Goal: Information Seeking & Learning: Learn about a topic

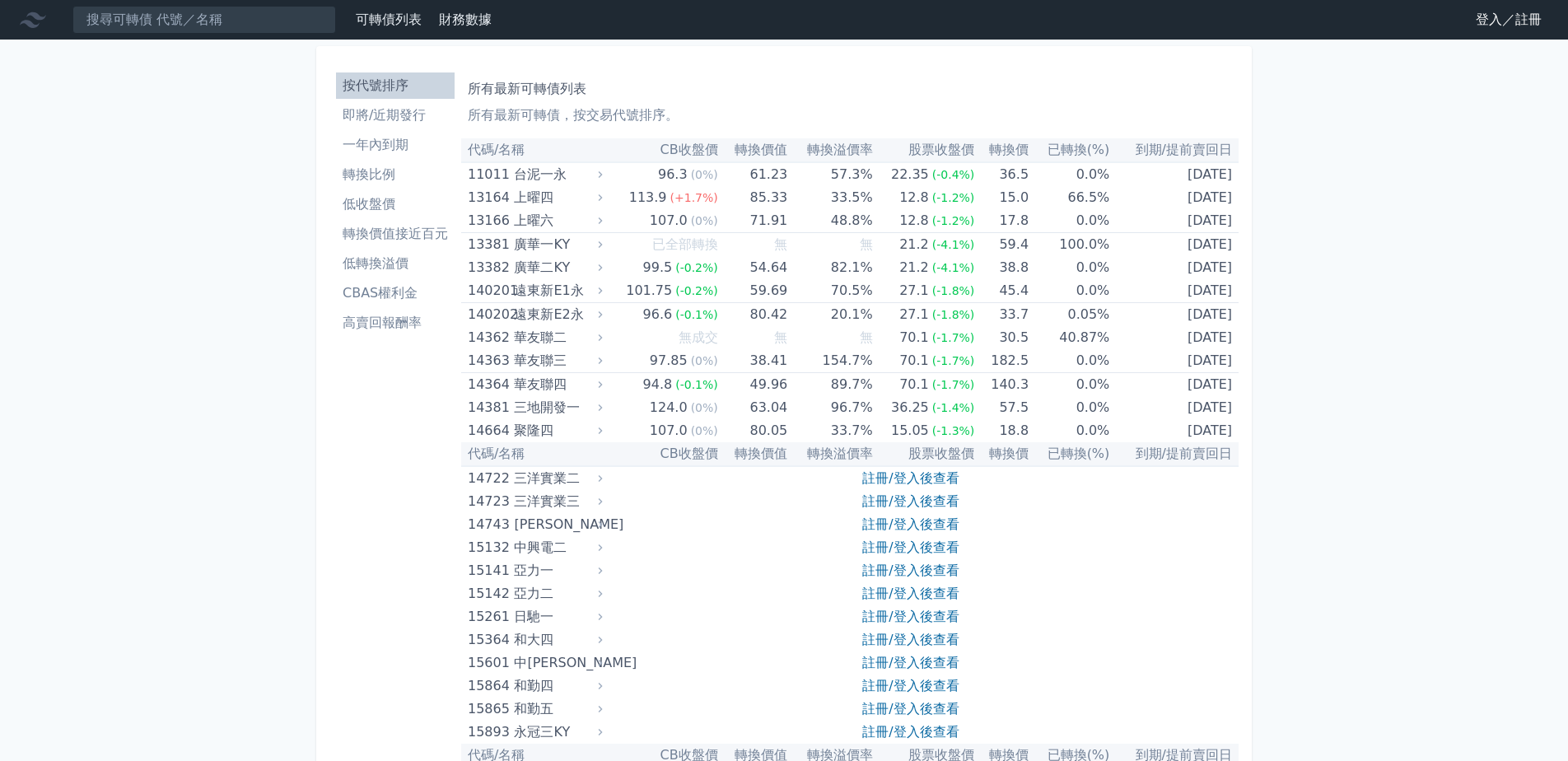
click at [1488, 16] on link "登入／註冊" at bounding box center [1509, 20] width 93 height 27
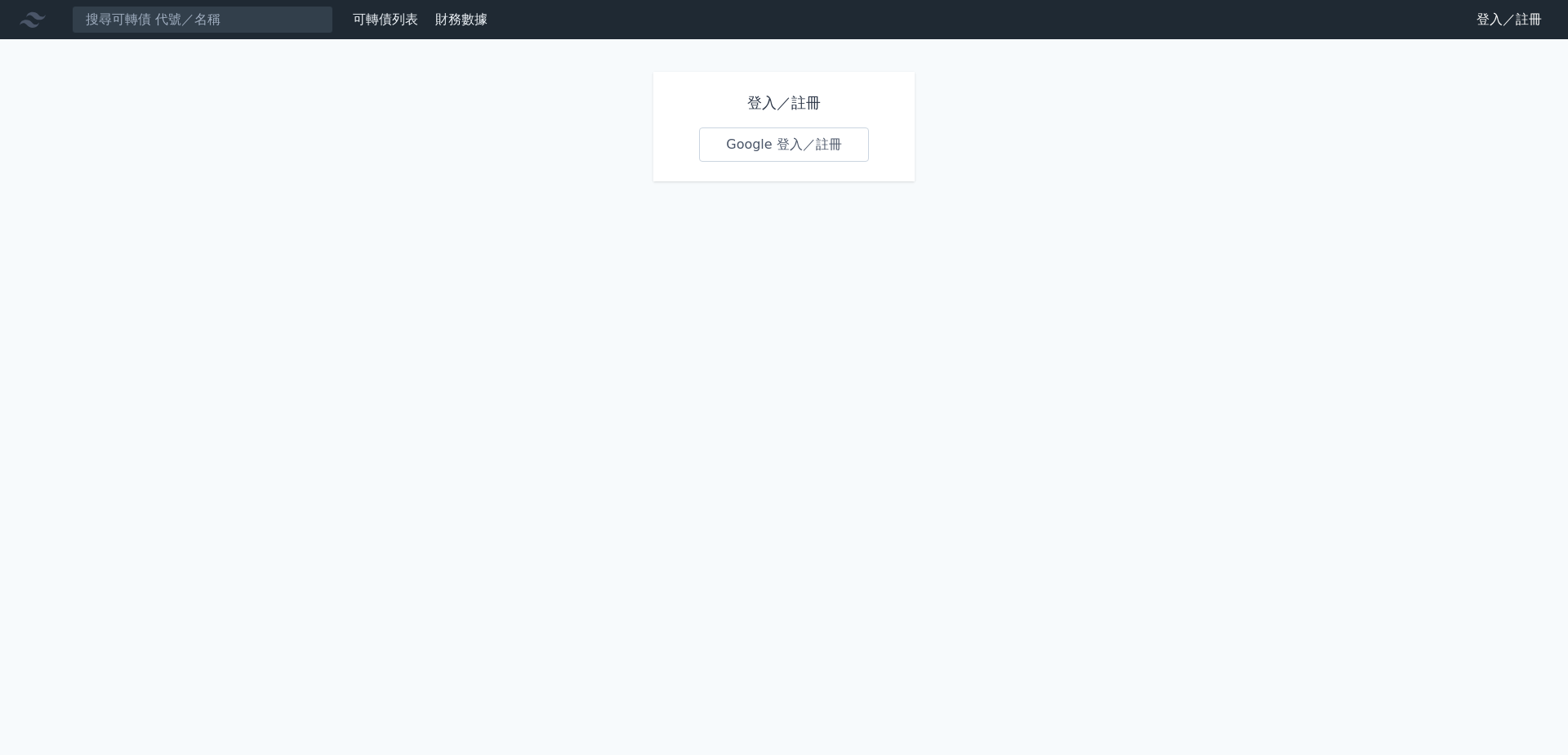
click at [801, 145] on link "Google 登入／註冊" at bounding box center [784, 145] width 170 height 34
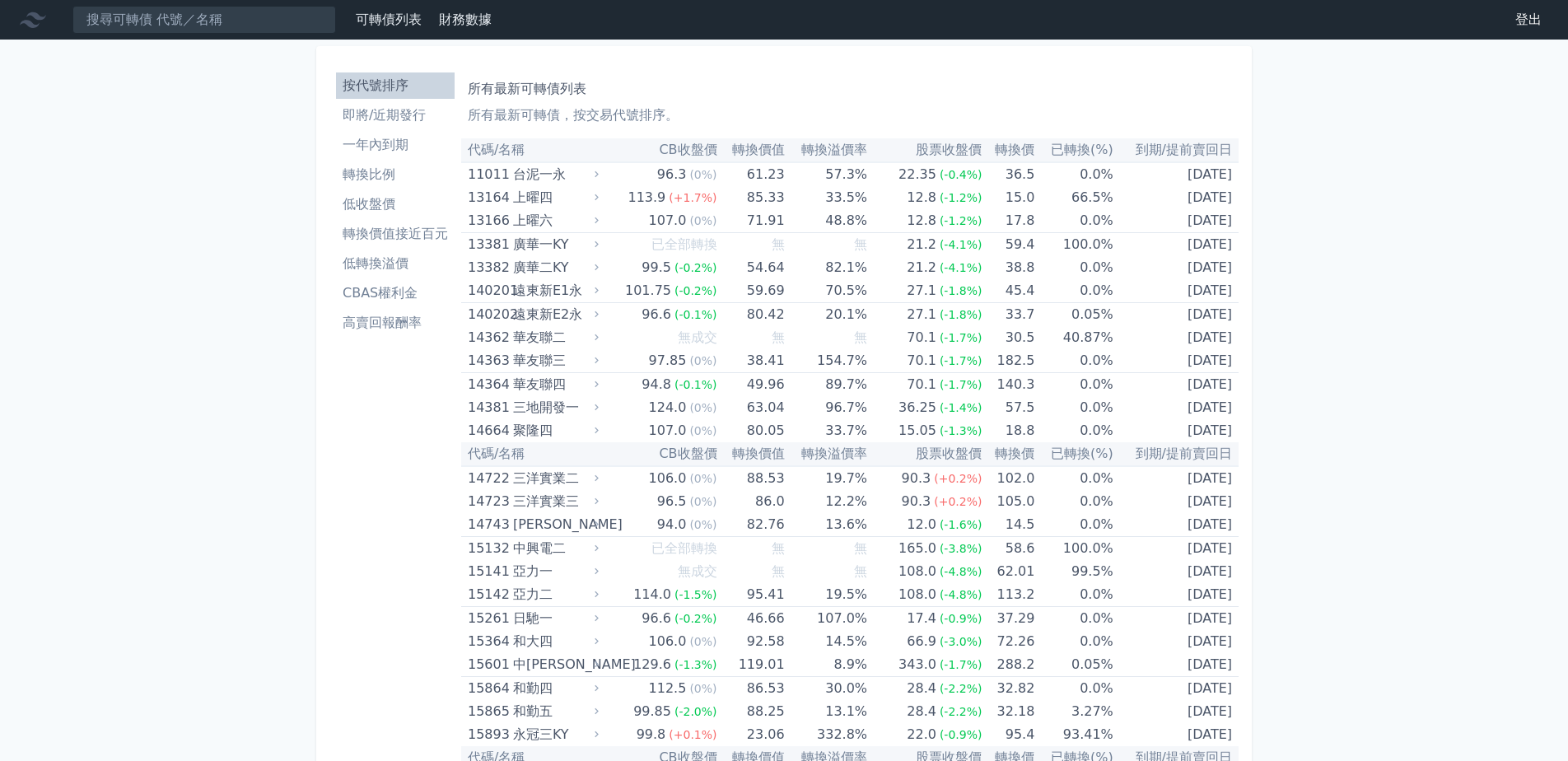
click at [402, 205] on li "低收盤價" at bounding box center [395, 204] width 118 height 20
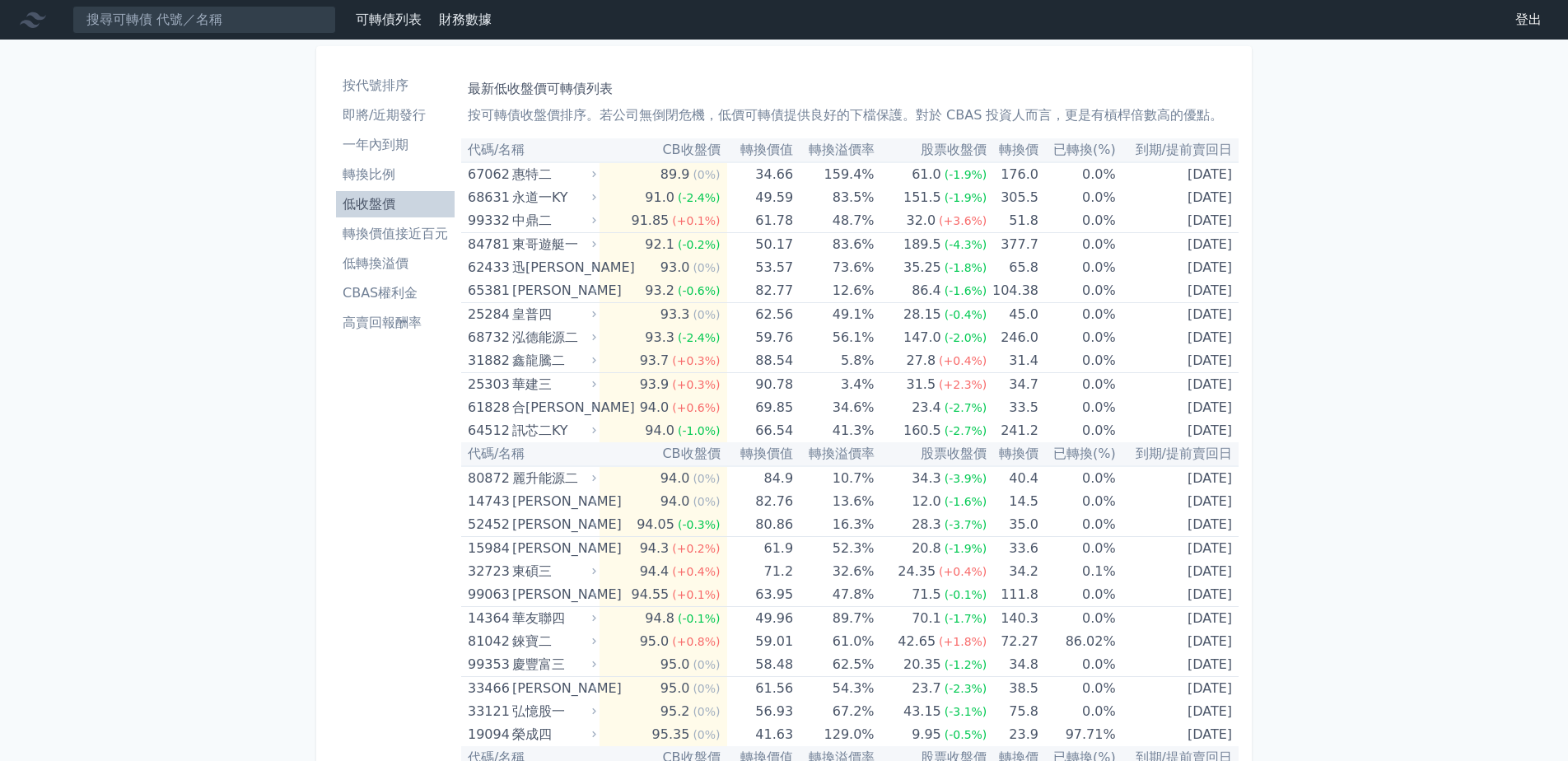
scroll to position [82, 0]
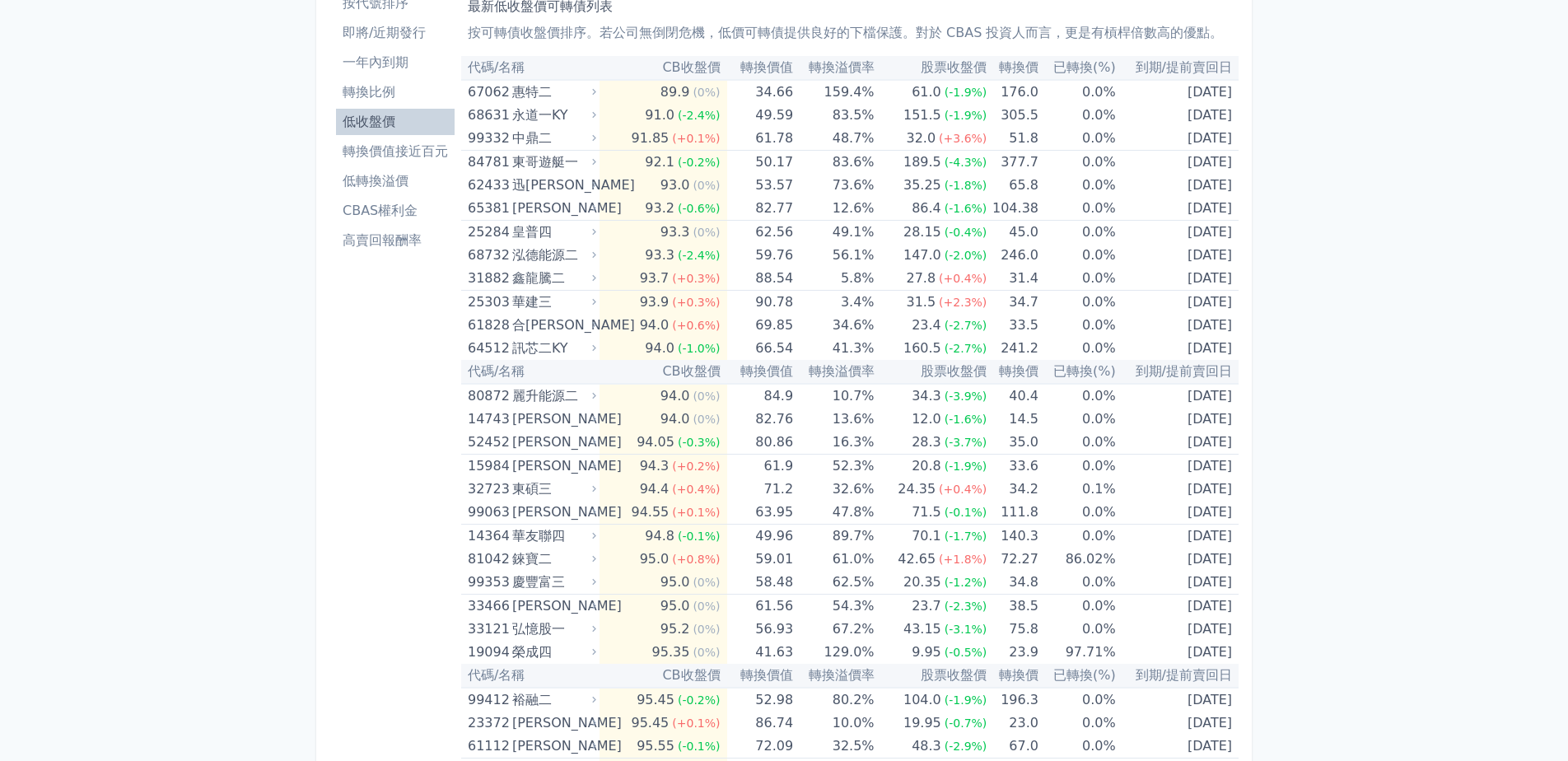
click at [402, 189] on li "低轉換溢價" at bounding box center [395, 181] width 118 height 20
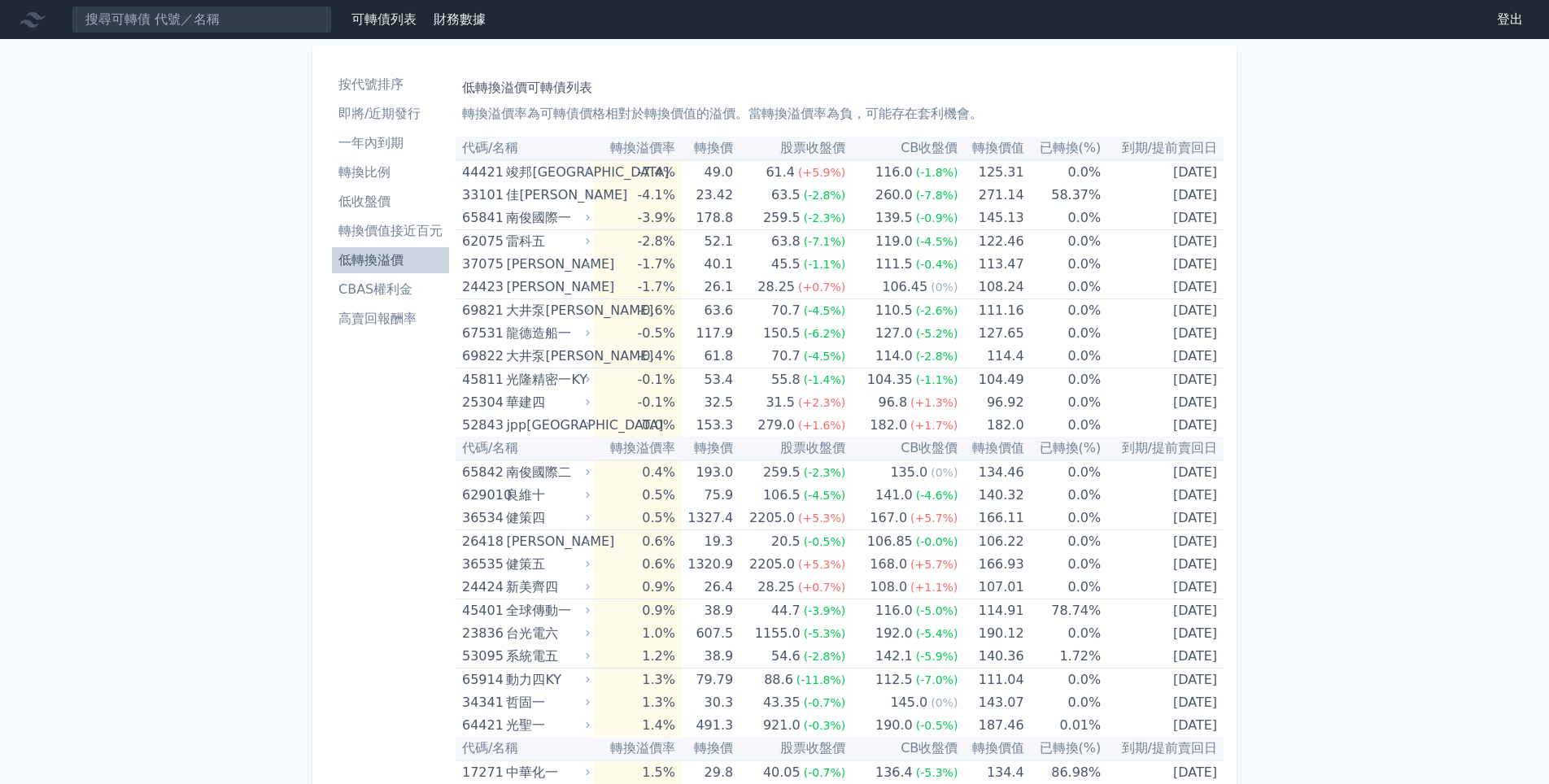
click at [400, 115] on li "即將/近期發行" at bounding box center [390, 113] width 117 height 19
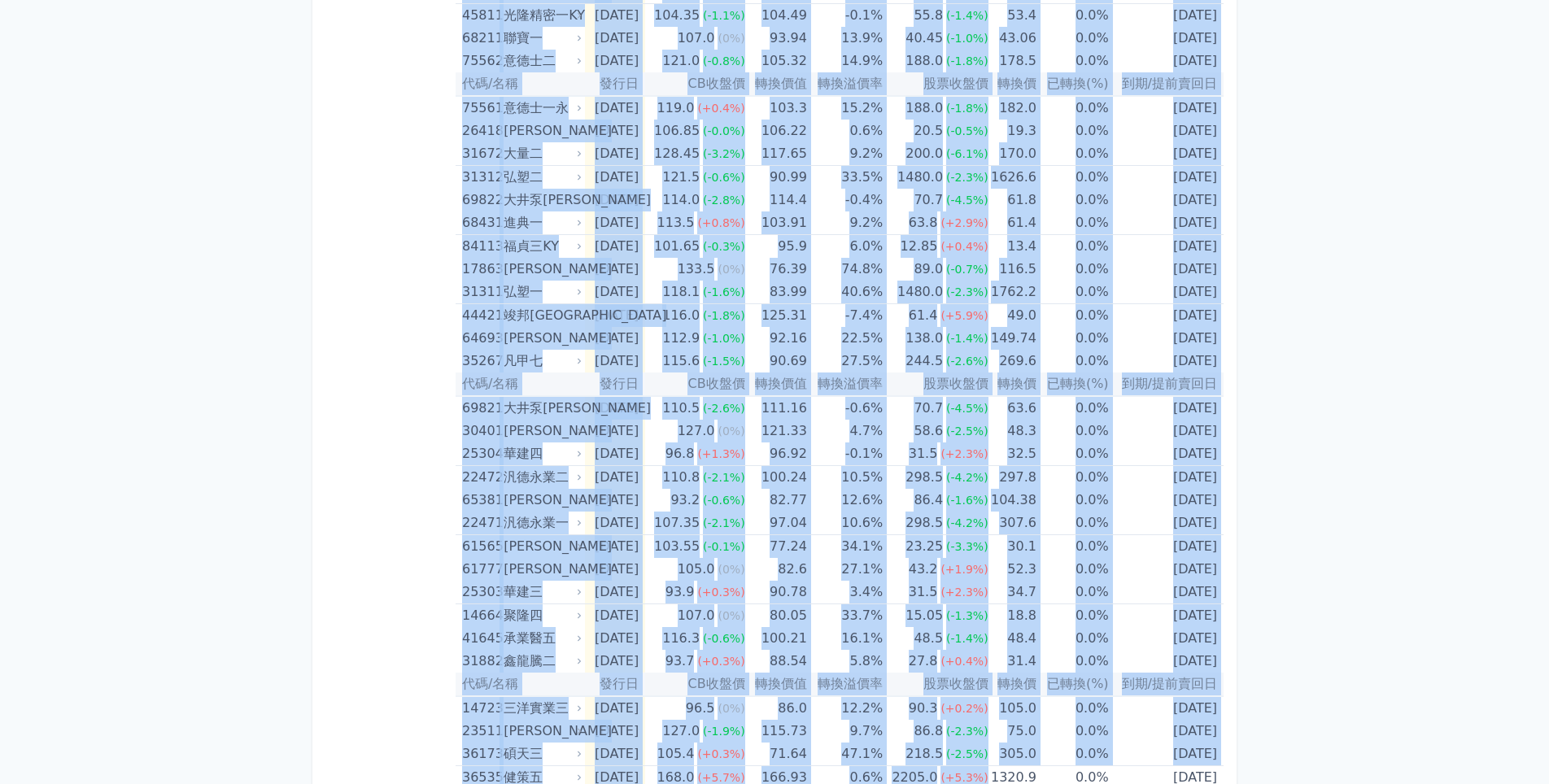
scroll to position [441, 0]
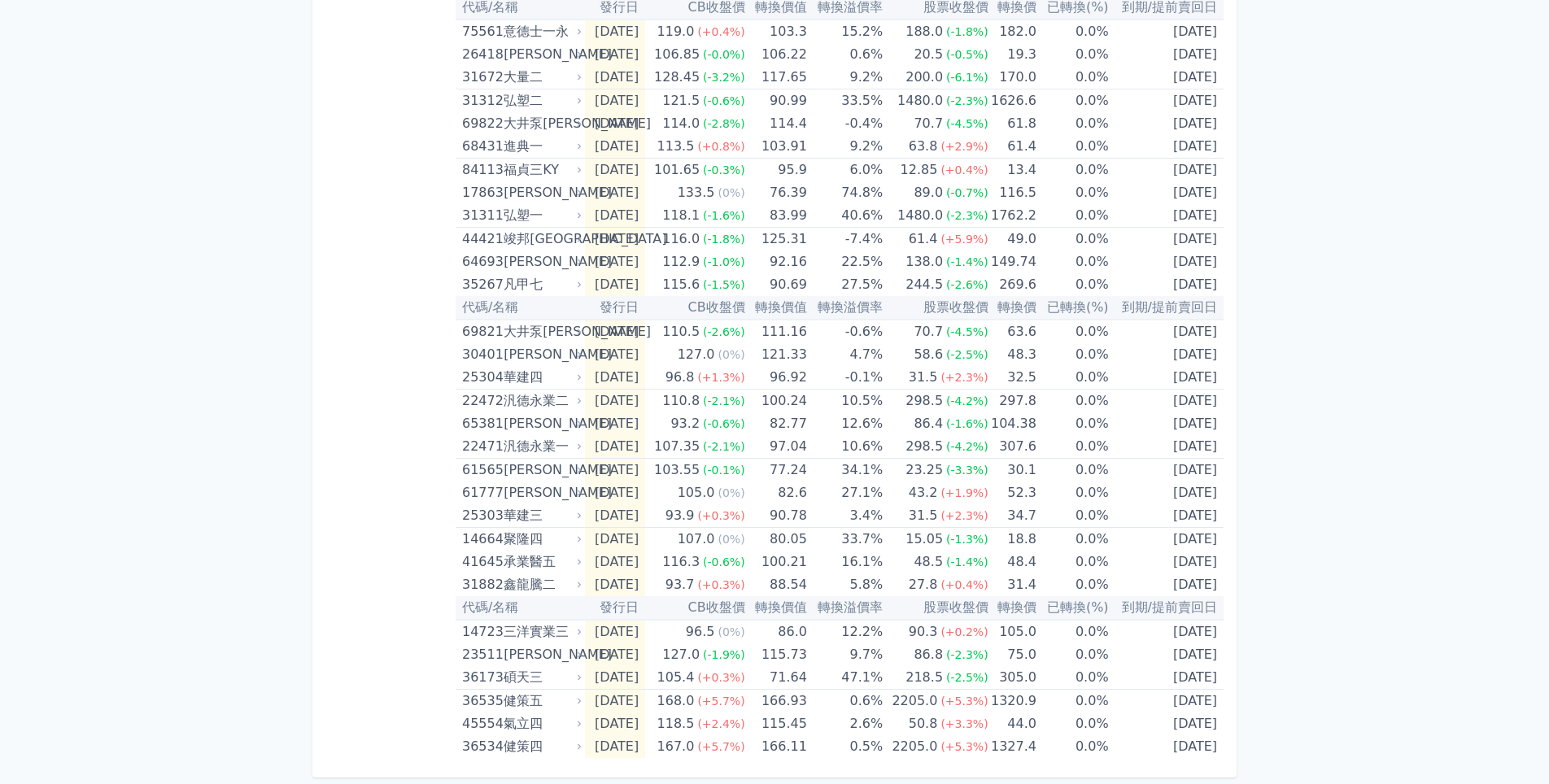
drag, startPoint x: 456, startPoint y: 146, endPoint x: 995, endPoint y: 792, distance: 841.3
click at [995, 751] on html "可轉債列表 財務數據 可轉債列表 財務數據 登出 登出 按代號排序 即將/近期發行 一年內到期 轉換比例 低收盤價 轉換價值接近百元" at bounding box center [774, 171] width 1549 height 1225
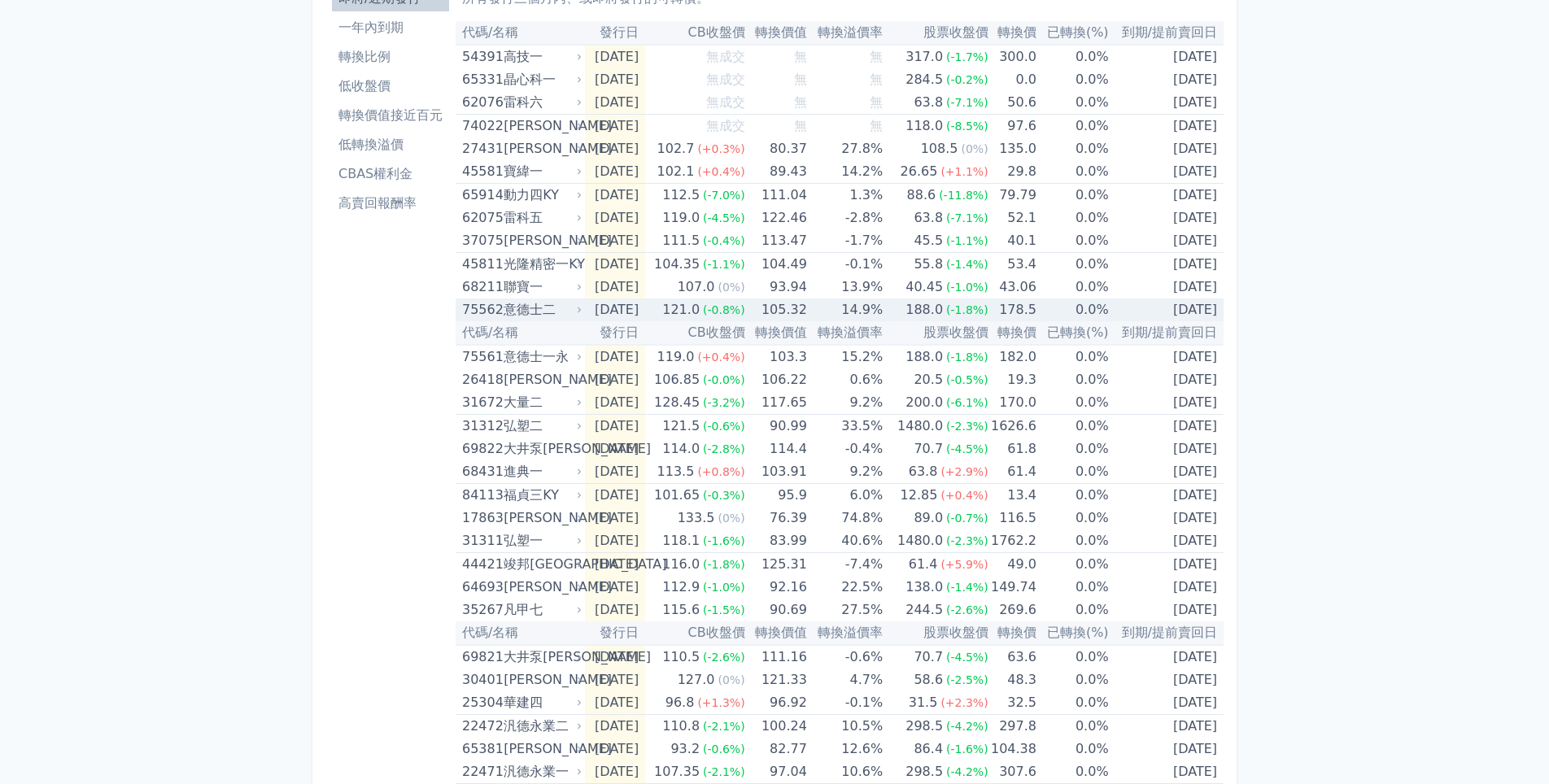
scroll to position [0, 0]
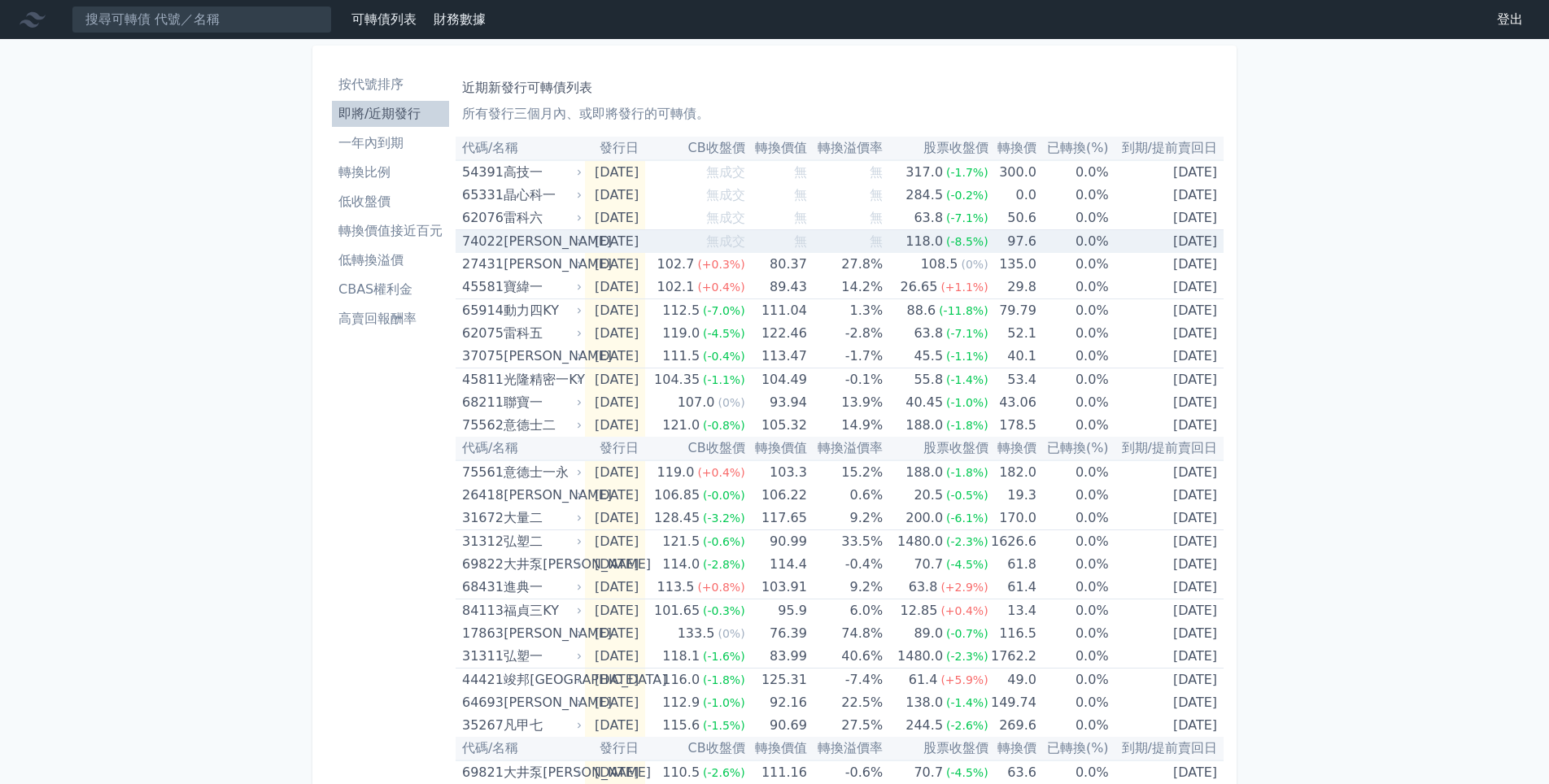
drag, startPoint x: 634, startPoint y: 251, endPoint x: 1421, endPoint y: 301, distance: 788.6
click at [1422, 302] on div "可轉債列表 財務數據 可轉債列表 財務數據 登出 登出 按代號排序 即將/近期發行 一年內到期 轉換比例 低收盤價 轉換價值接近百元 低轉換溢價" at bounding box center [774, 612] width 1549 height 1225
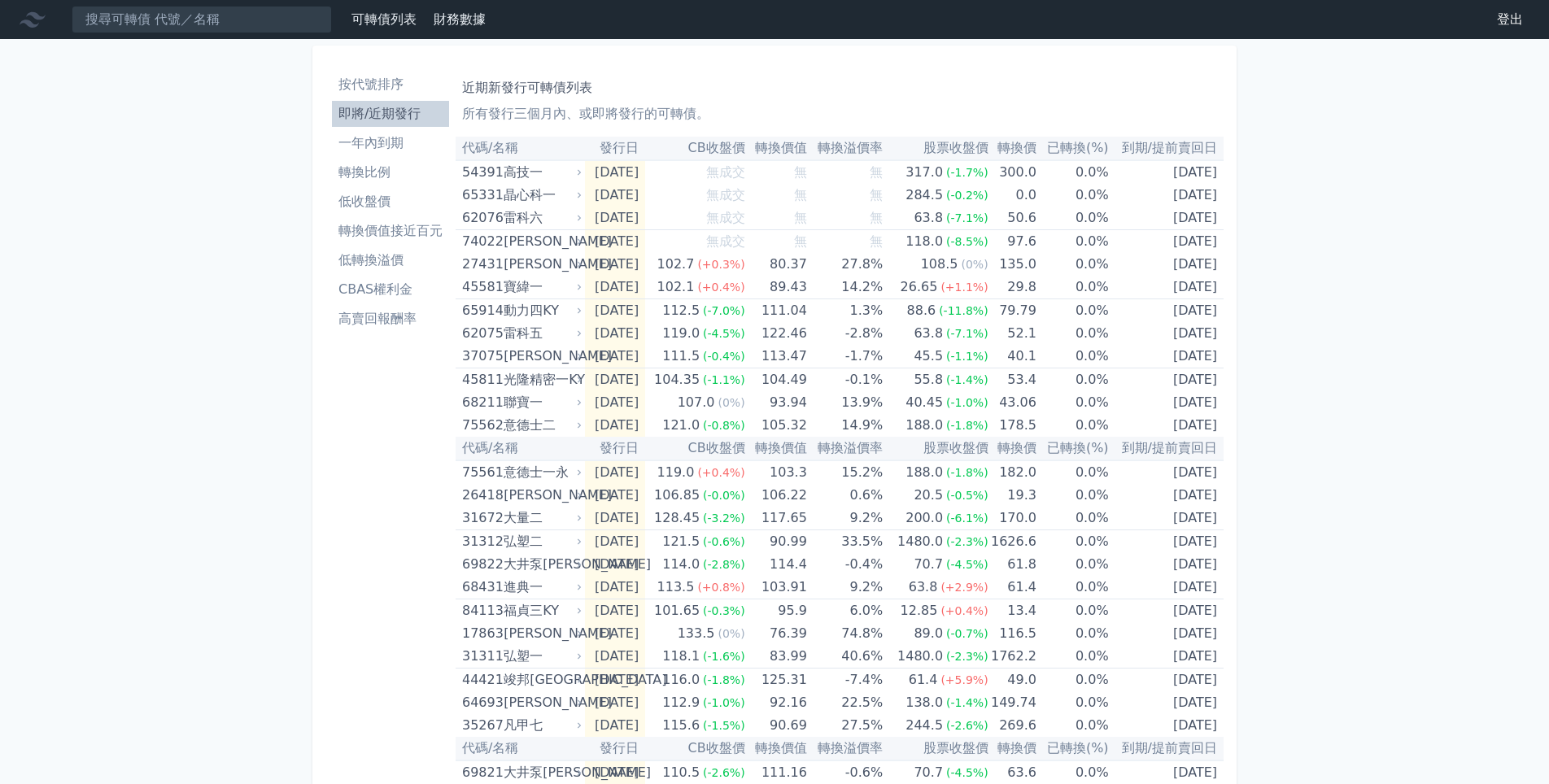
click at [397, 146] on li "一年內到期" at bounding box center [390, 143] width 117 height 19
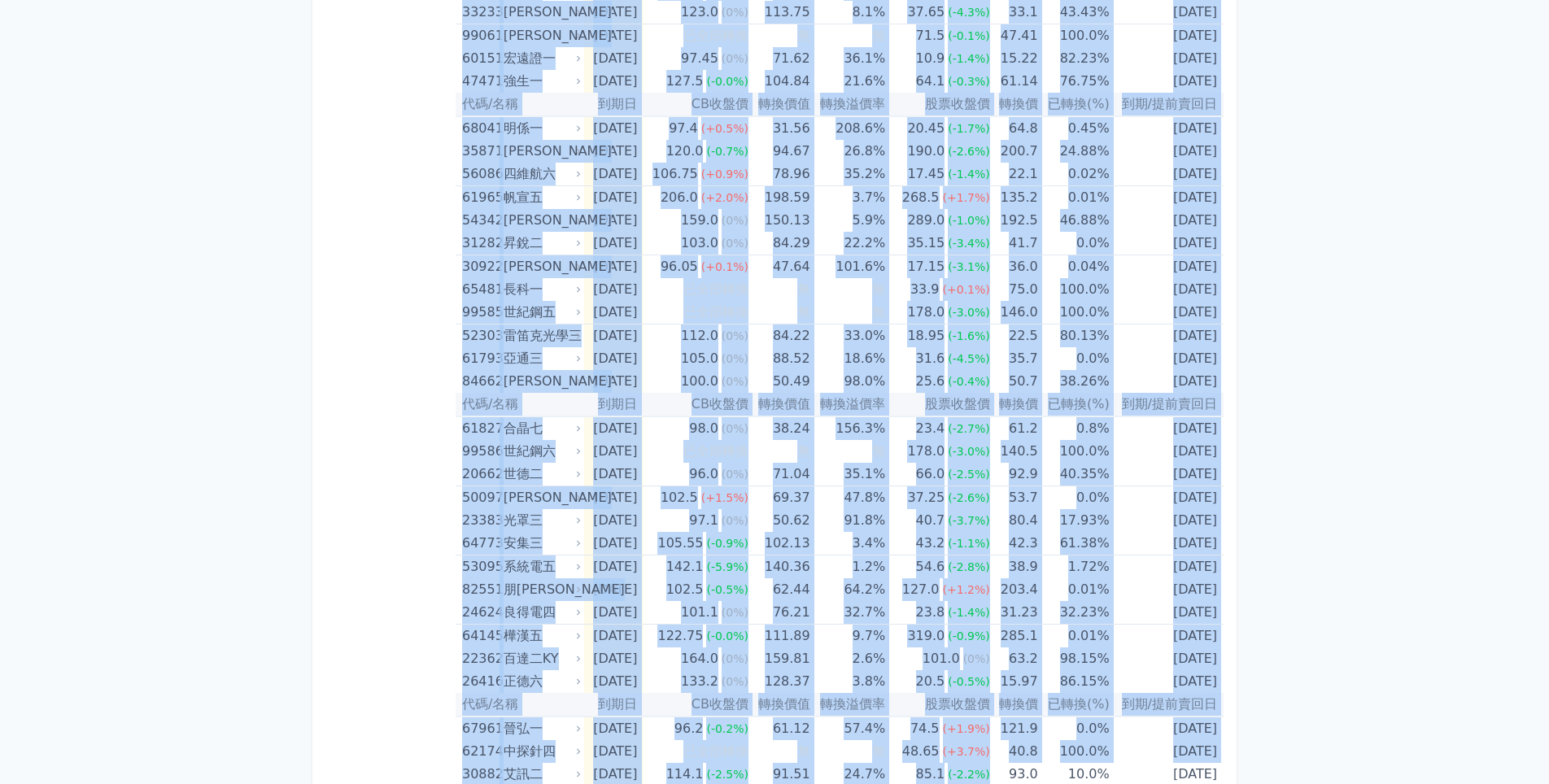
scroll to position [2242, 0]
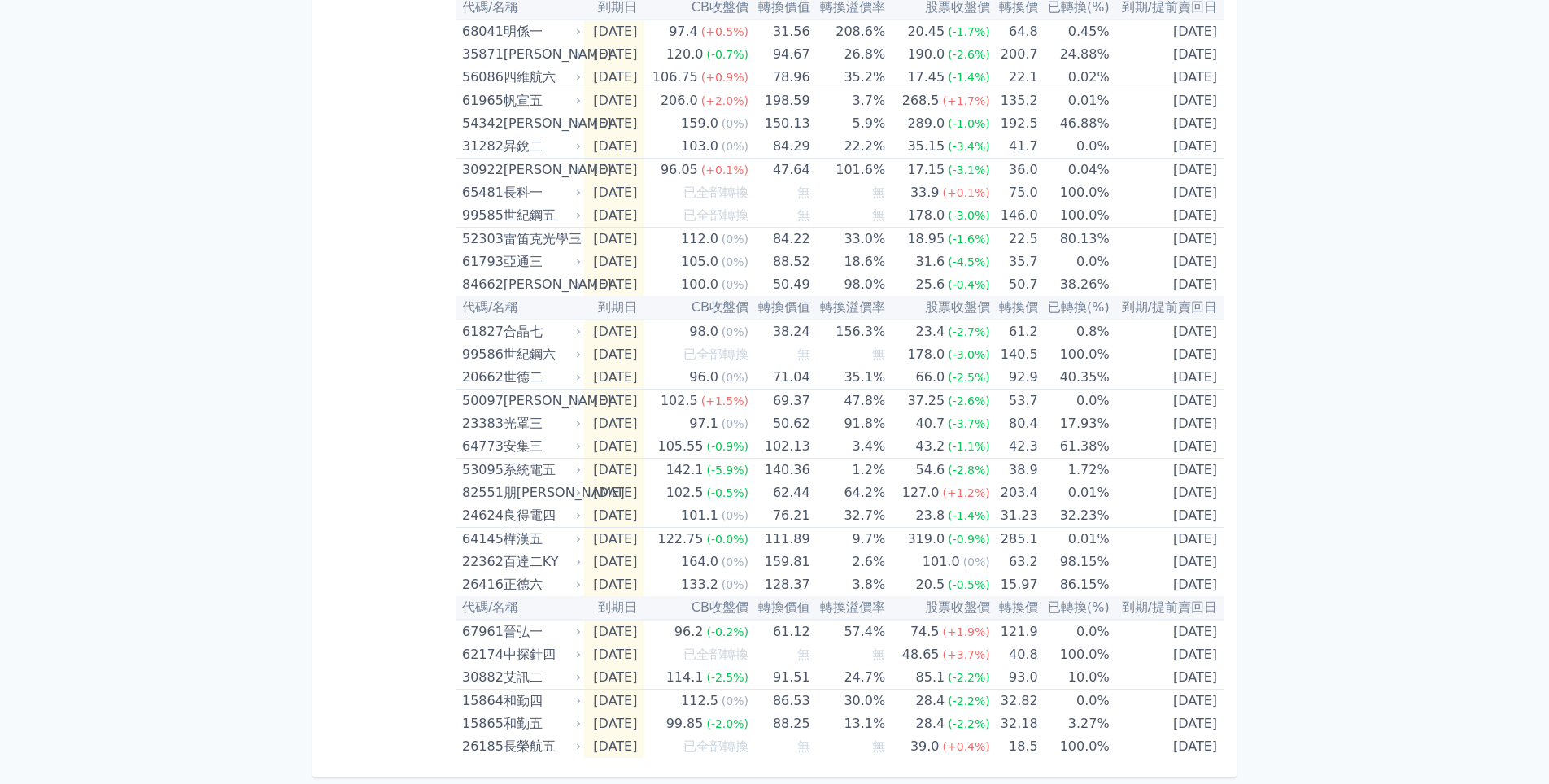
drag, startPoint x: 458, startPoint y: 78, endPoint x: 1001, endPoint y: 798, distance: 901.8
